Goal: Transaction & Acquisition: Purchase product/service

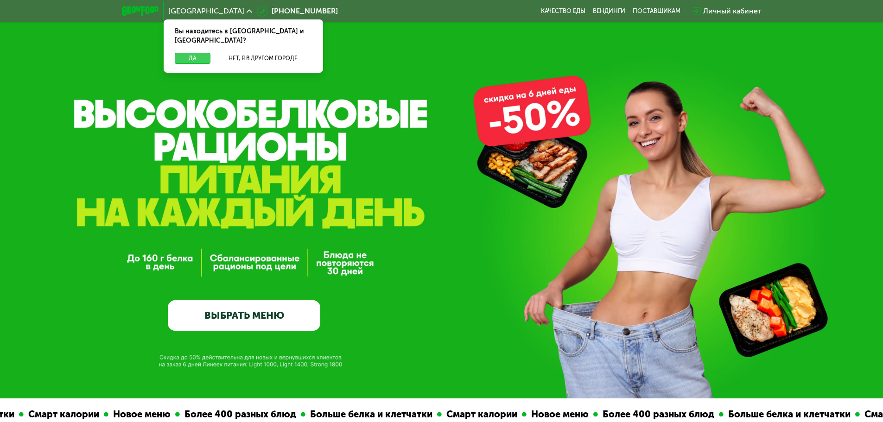
click at [204, 53] on button "Да" at bounding box center [193, 58] width 36 height 11
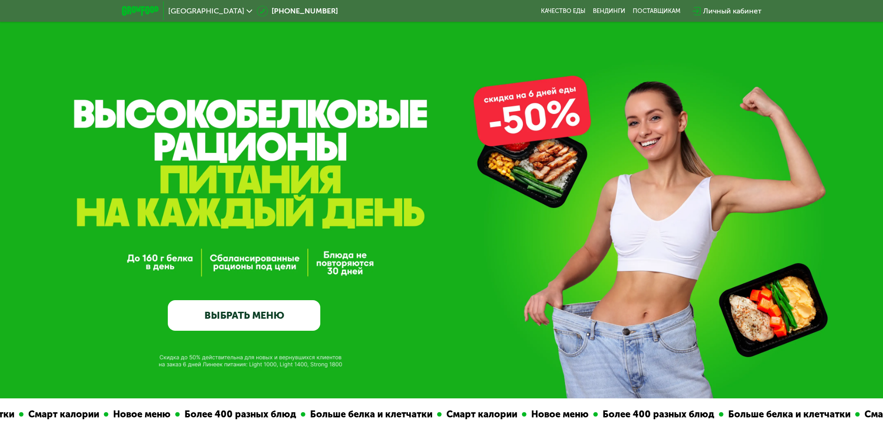
click at [261, 313] on link "ВЫБРАТЬ МЕНЮ" at bounding box center [244, 315] width 153 height 31
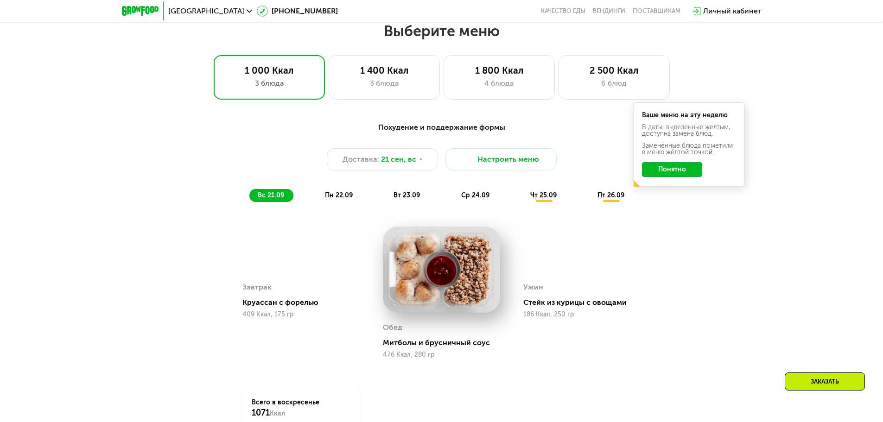
scroll to position [769, 0]
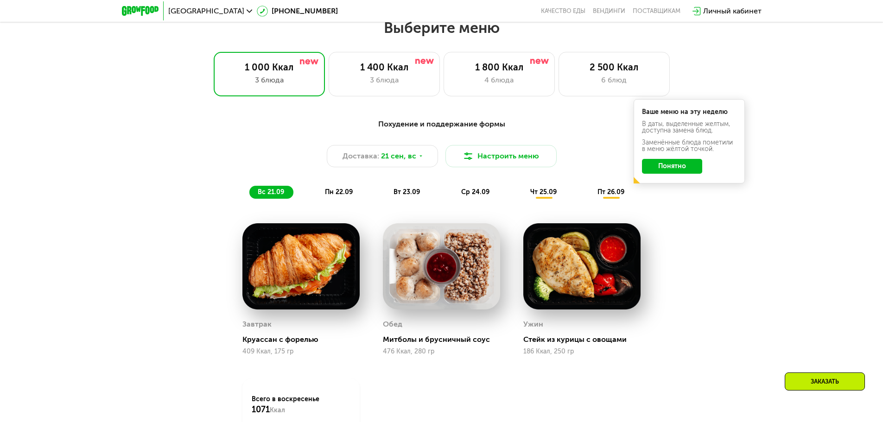
click at [686, 166] on button "Понятно" at bounding box center [672, 166] width 60 height 15
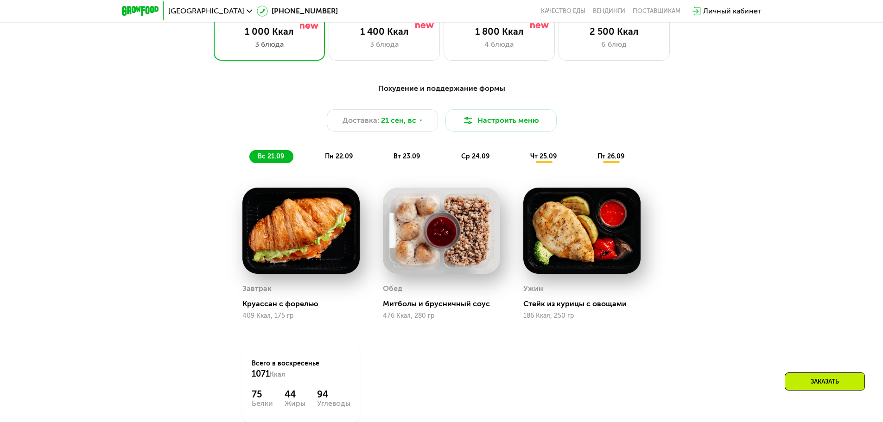
scroll to position [861, 0]
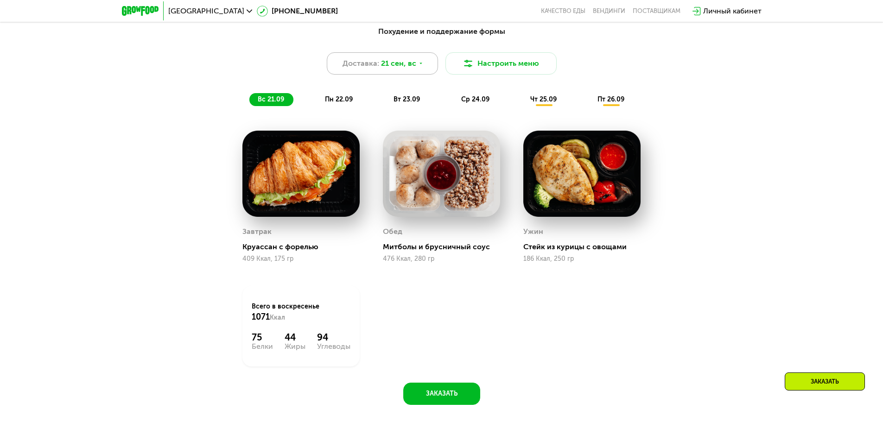
click at [420, 66] on icon at bounding box center [421, 64] width 6 height 6
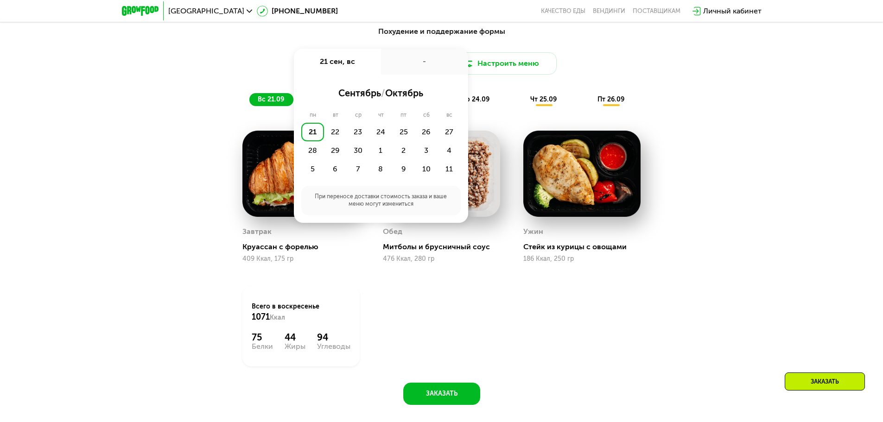
click at [312, 134] on div "21" at bounding box center [312, 132] width 23 height 19
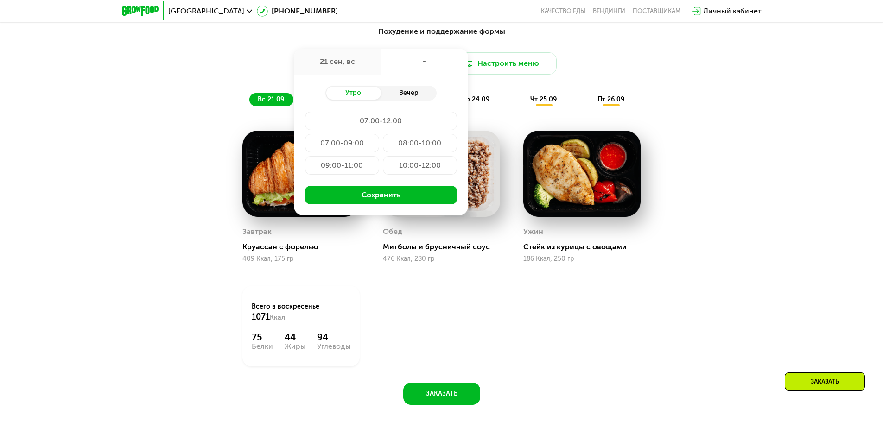
click at [423, 95] on div "Вечер" at bounding box center [409, 93] width 56 height 13
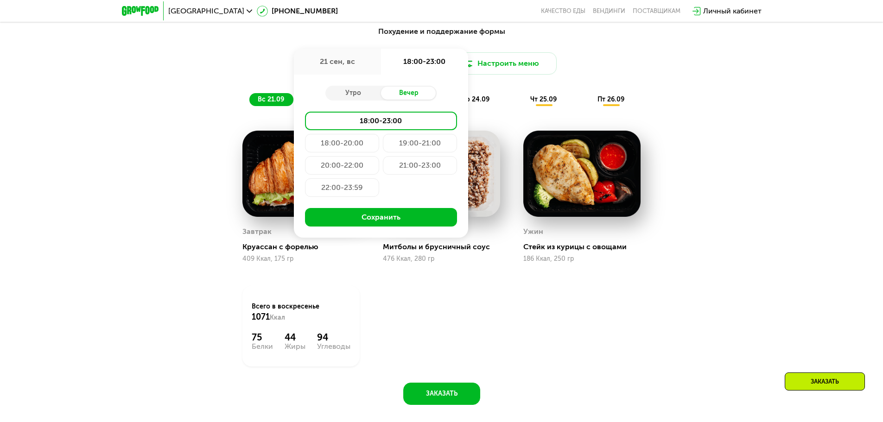
click at [439, 150] on div "19:00-21:00" at bounding box center [420, 143] width 74 height 19
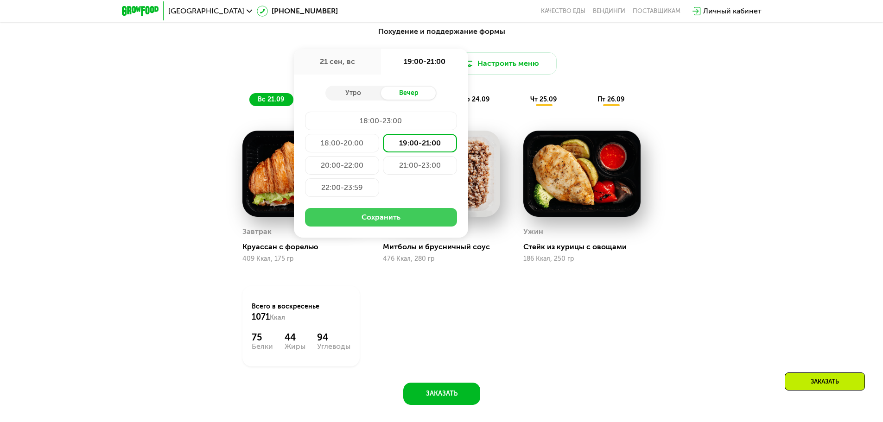
click at [423, 227] on button "Сохранить" at bounding box center [381, 217] width 152 height 19
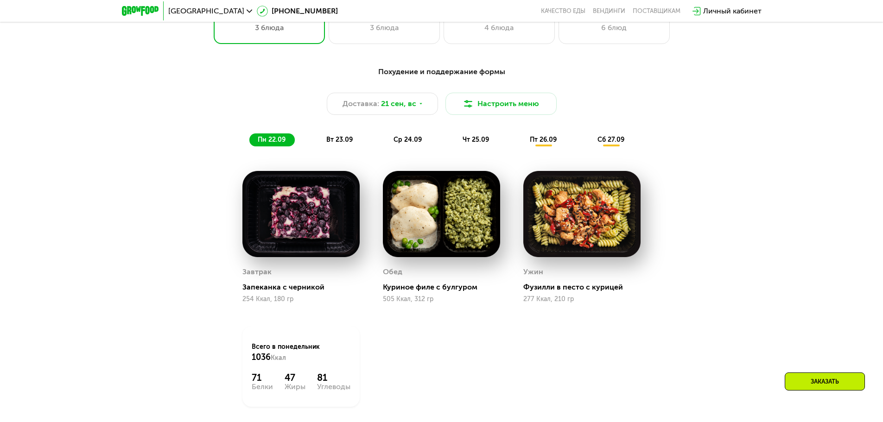
scroll to position [769, 0]
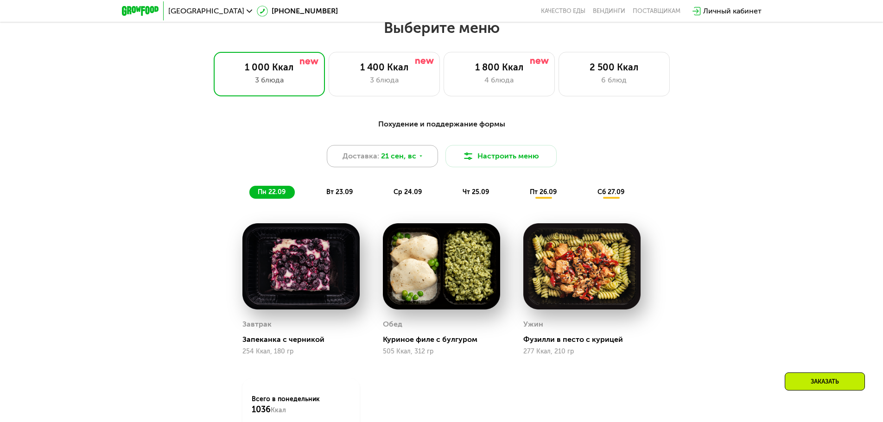
click at [405, 166] on div "Доставка: 21 сен, вс" at bounding box center [382, 156] width 111 height 22
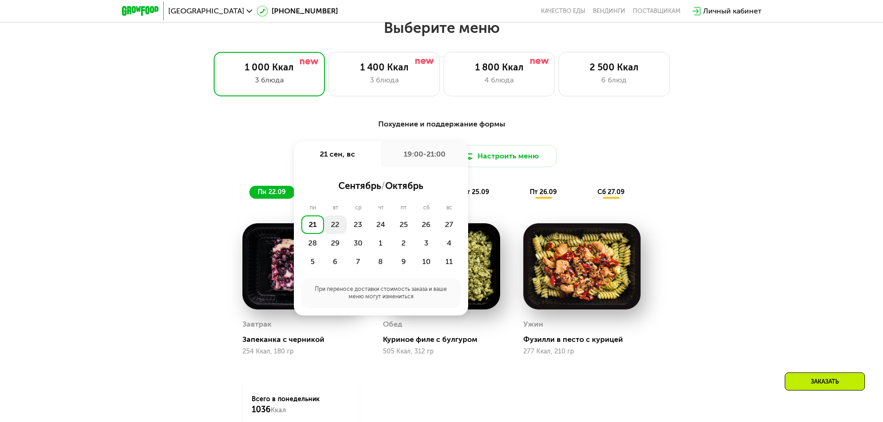
click at [334, 226] on div "22" at bounding box center [335, 225] width 23 height 19
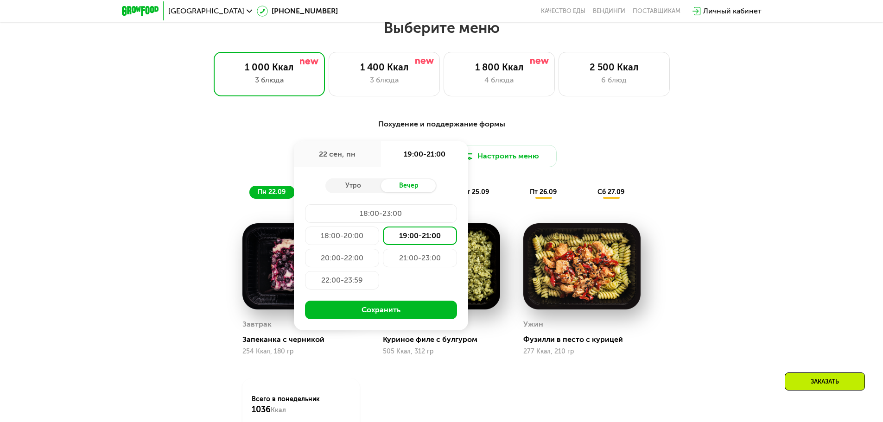
drag, startPoint x: 258, startPoint y: 169, endPoint x: 251, endPoint y: 174, distance: 8.3
click at [254, 172] on div "Похудение и поддержание формы Доставка: [DATE] сен, пн 19:00-21:00 Утро Вечер 1…" at bounding box center [441, 159] width 549 height 80
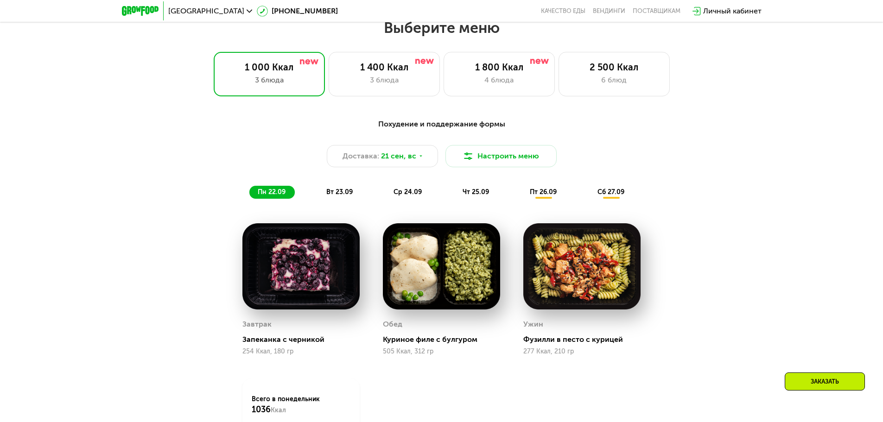
click at [337, 196] on span "вт 23.09" at bounding box center [339, 192] width 26 height 8
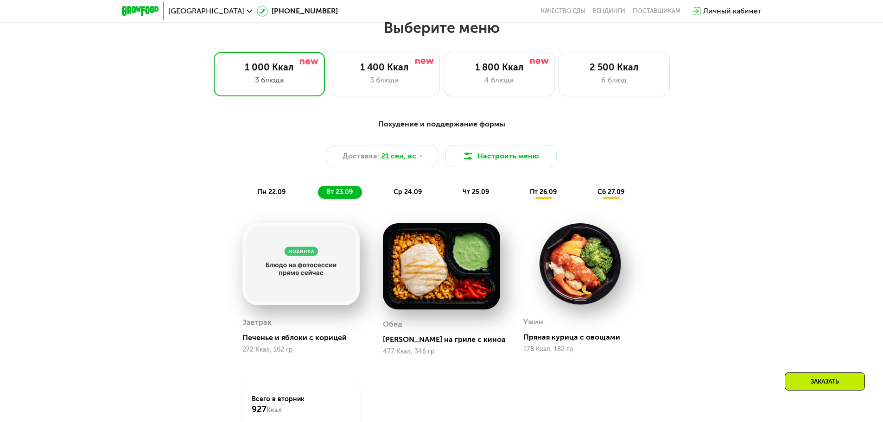
click at [408, 190] on div "ср 24.09" at bounding box center [408, 192] width 46 height 13
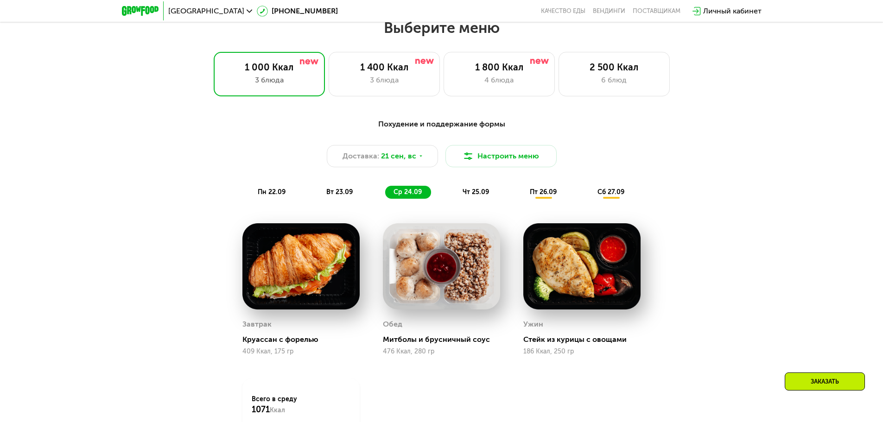
drag, startPoint x: 479, startPoint y: 195, endPoint x: 493, endPoint y: 191, distance: 15.0
click at [479, 195] on span "чт 25.09" at bounding box center [476, 192] width 26 height 8
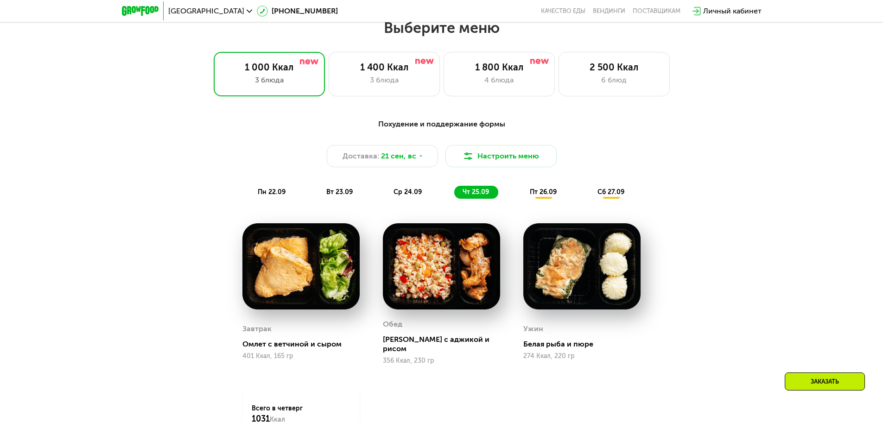
click at [547, 196] on span "пт 26.09" at bounding box center [543, 192] width 27 height 8
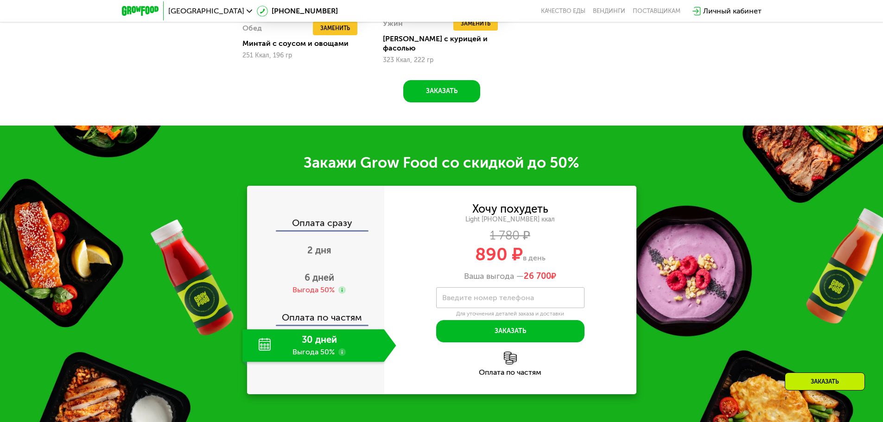
scroll to position [1232, 0]
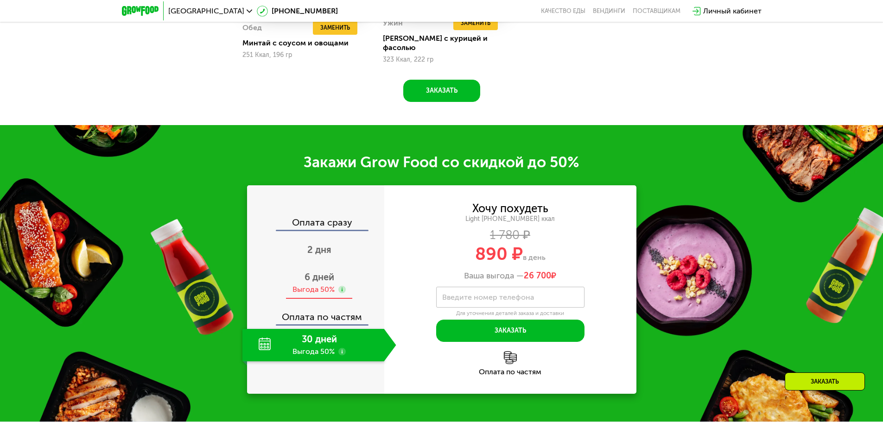
click at [316, 274] on span "6 дней" at bounding box center [320, 277] width 30 height 11
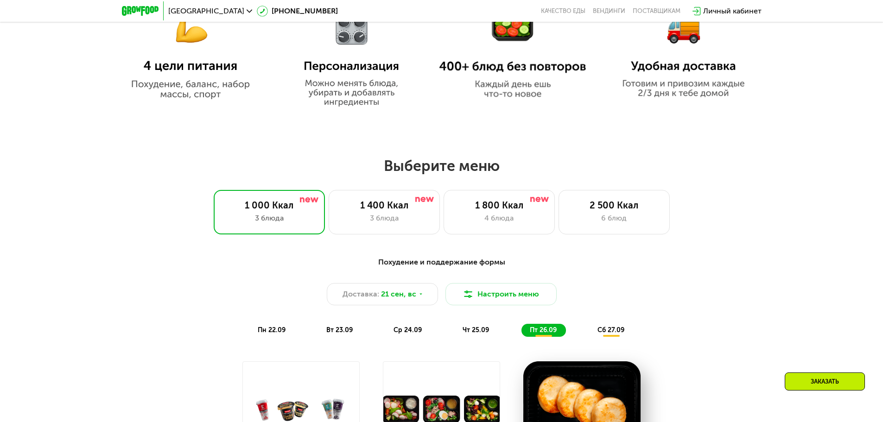
scroll to position [647, 0]
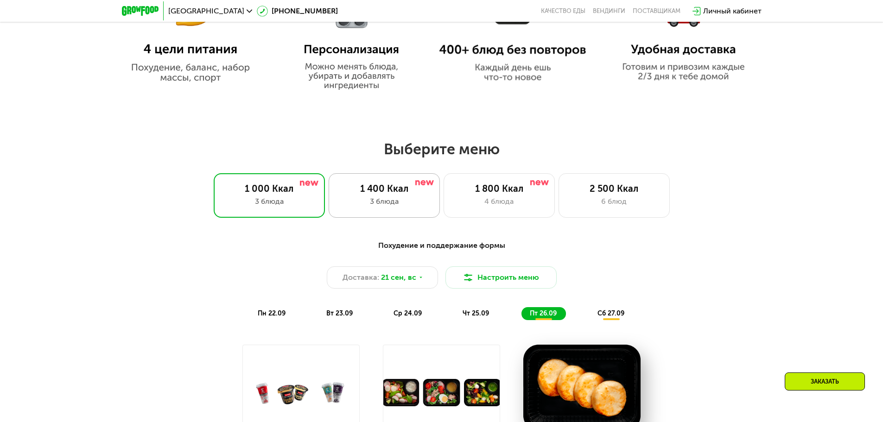
click at [408, 205] on div "3 блюда" at bounding box center [384, 201] width 92 height 11
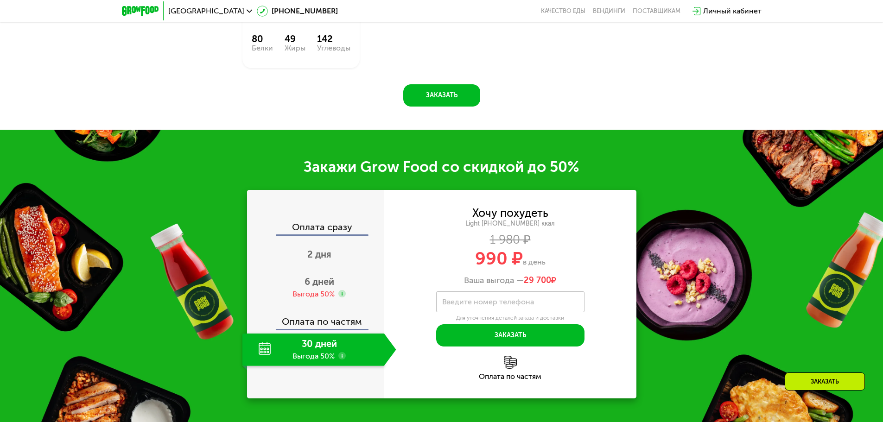
scroll to position [1157, 0]
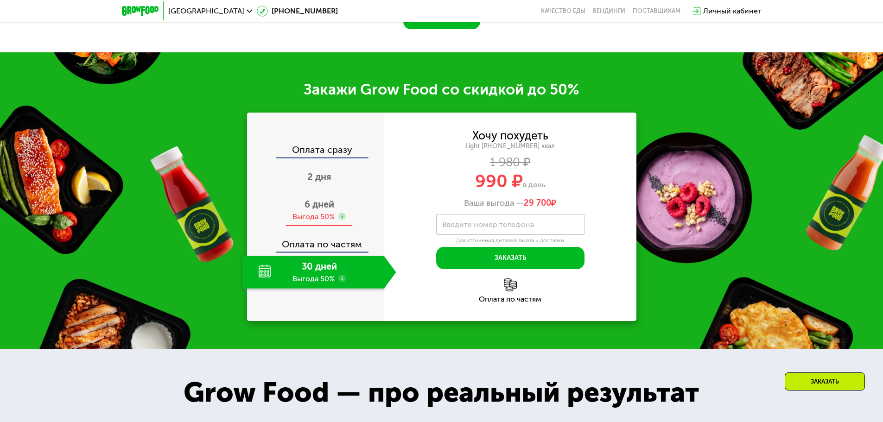
click at [307, 210] on span "6 дней" at bounding box center [320, 204] width 30 height 11
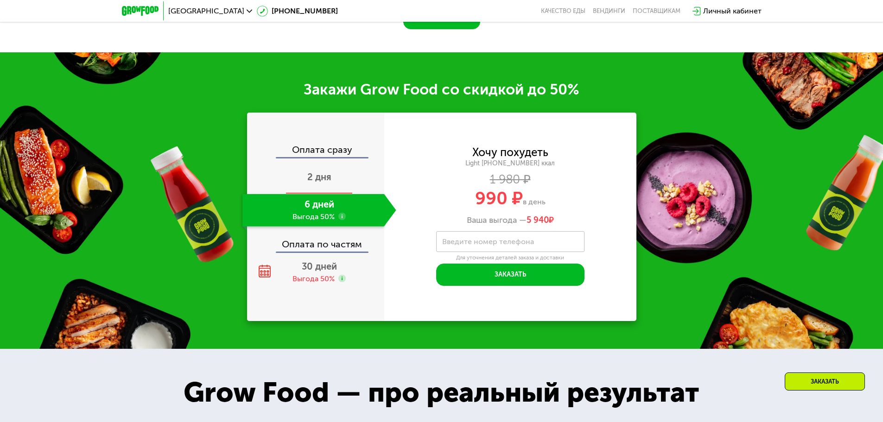
click at [333, 194] on div "2 дня" at bounding box center [319, 178] width 154 height 32
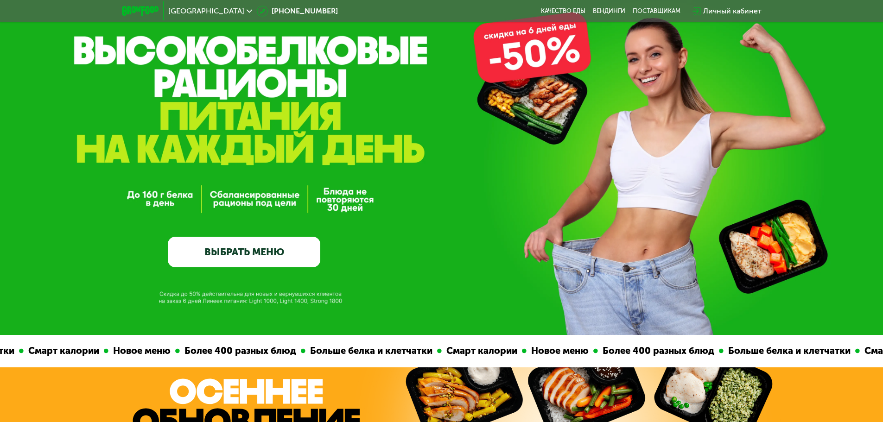
scroll to position [0, 0]
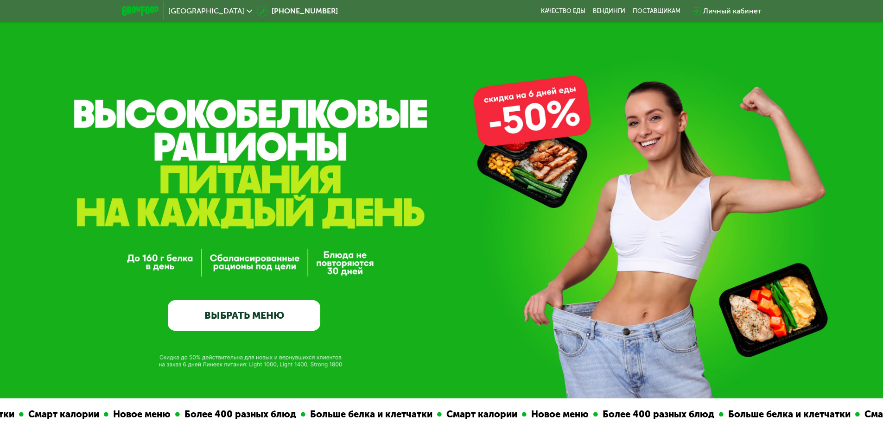
click at [223, 316] on link "ВЫБРАТЬ МЕНЮ" at bounding box center [244, 315] width 153 height 31
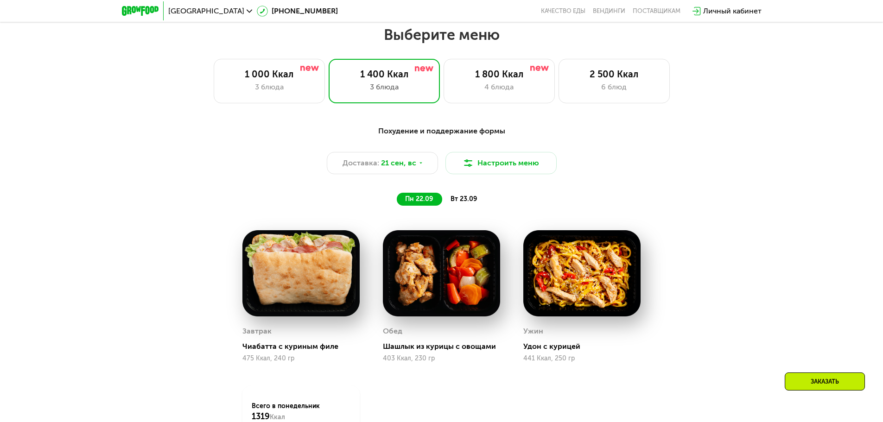
scroll to position [769, 0]
